Goal: Task Accomplishment & Management: Manage account settings

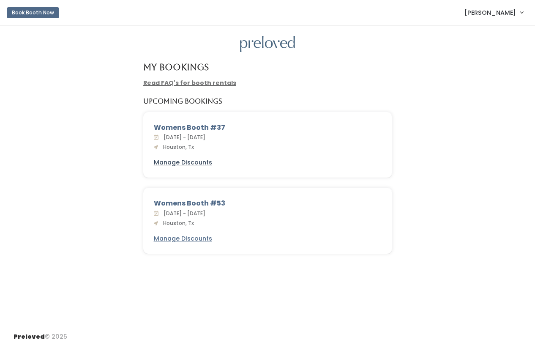
click at [188, 161] on u "Manage Discounts" at bounding box center [183, 162] width 58 height 8
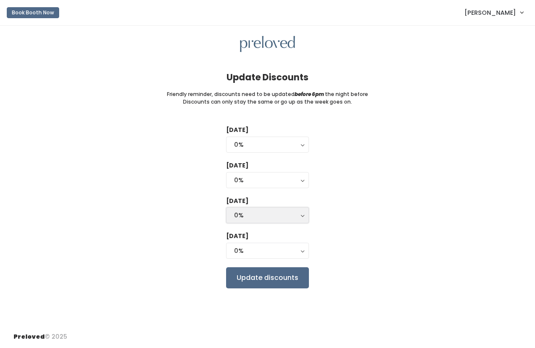
click at [300, 218] on button "0%" at bounding box center [267, 215] width 83 height 16
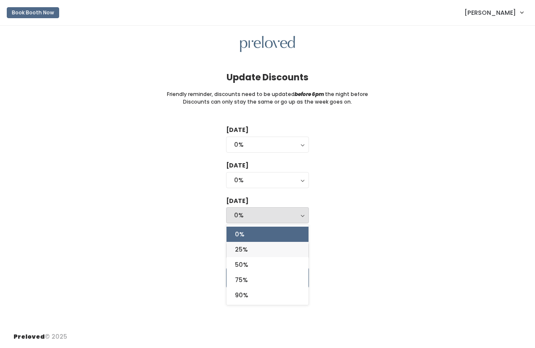
click at [285, 252] on link "25%" at bounding box center [267, 249] width 82 height 15
select select "25%"
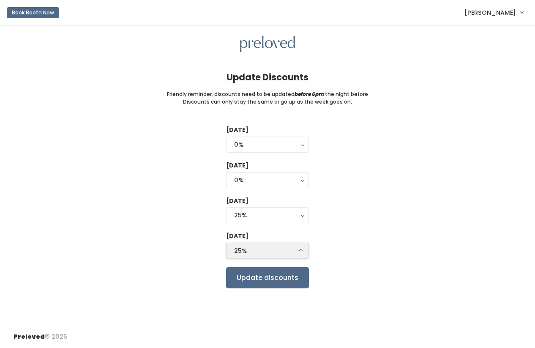
click at [297, 251] on div "25%" at bounding box center [267, 250] width 67 height 9
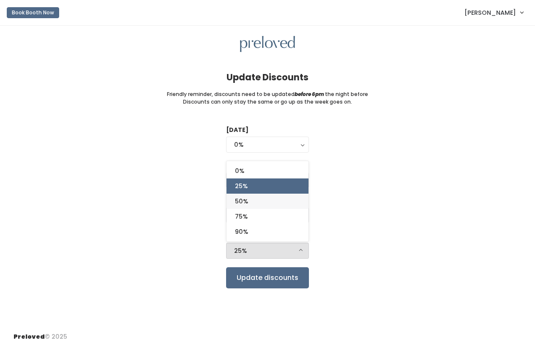
click at [287, 198] on link "50%" at bounding box center [267, 201] width 82 height 15
select select "50%"
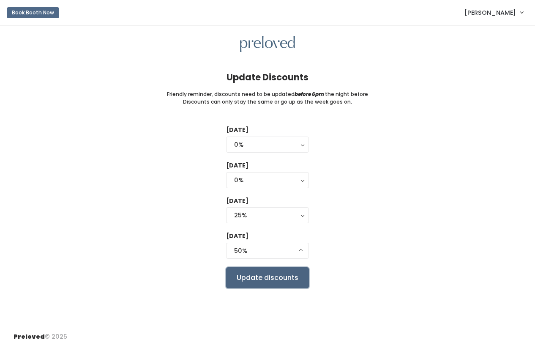
click at [303, 278] on input "Update discounts" at bounding box center [267, 277] width 83 height 21
